Goal: Information Seeking & Learning: Check status

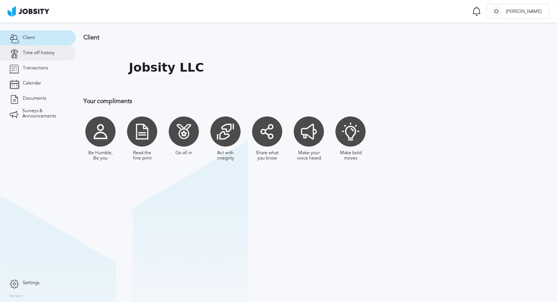
click at [46, 53] on span "Time off history" at bounding box center [39, 52] width 32 height 5
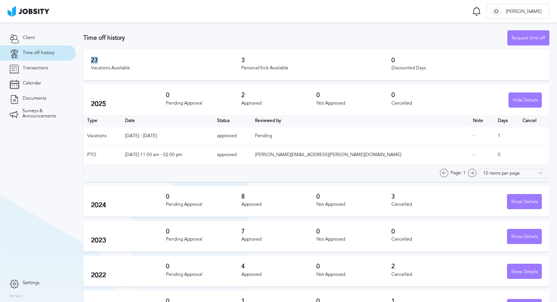
drag, startPoint x: 91, startPoint y: 60, endPoint x: 100, endPoint y: 58, distance: 9.4
click at [100, 58] on h3 "23" at bounding box center [166, 60] width 150 height 7
click at [116, 63] on h3 "23" at bounding box center [166, 60] width 150 height 7
drag, startPoint x: 99, startPoint y: 60, endPoint x: 90, endPoint y: 61, distance: 9.5
click at [90, 61] on div "23 Vacations Available 3 Personal/Sick Available 0 Discounted Days" at bounding box center [316, 64] width 466 height 31
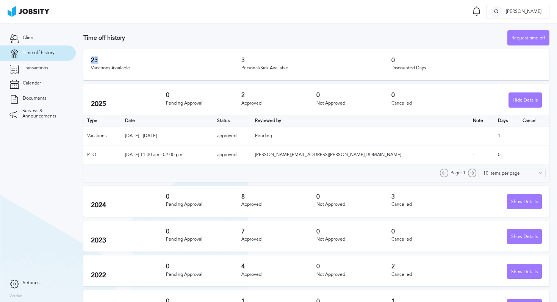
click at [109, 62] on h3 "23" at bounding box center [166, 60] width 150 height 7
drag, startPoint x: 97, startPoint y: 61, endPoint x: 91, endPoint y: 61, distance: 5.3
click at [91, 61] on h3 "23" at bounding box center [166, 60] width 150 height 7
click at [122, 50] on div "23 Vacations Available 3 Personal/Sick Available 0 Discounted Days" at bounding box center [316, 64] width 466 height 31
drag, startPoint x: 98, startPoint y: 61, endPoint x: 91, endPoint y: 61, distance: 7.2
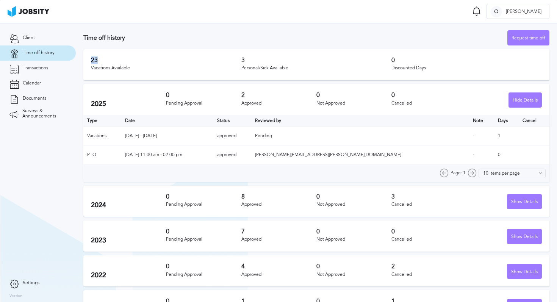
click at [91, 61] on div "23 Vacations Available 3 Personal/Sick Available 0 Discounted Days" at bounding box center [316, 64] width 466 height 31
click at [95, 61] on h3 "23" at bounding box center [166, 60] width 150 height 7
drag, startPoint x: 98, startPoint y: 61, endPoint x: 86, endPoint y: 62, distance: 12.2
click at [86, 62] on div "23 Vacations Available 3 Personal/Sick Available 0 Discounted Days" at bounding box center [316, 64] width 466 height 31
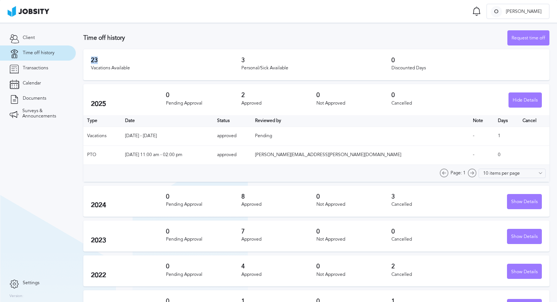
click at [106, 62] on h3 "23" at bounding box center [166, 60] width 150 height 7
drag, startPoint x: 98, startPoint y: 61, endPoint x: 89, endPoint y: 61, distance: 8.3
click at [89, 61] on div "23 Vacations Available 3 Personal/Sick Available 0 Discounted Days" at bounding box center [316, 64] width 466 height 31
click at [104, 60] on h3 "23" at bounding box center [166, 60] width 150 height 7
